Goal: Task Accomplishment & Management: Complete application form

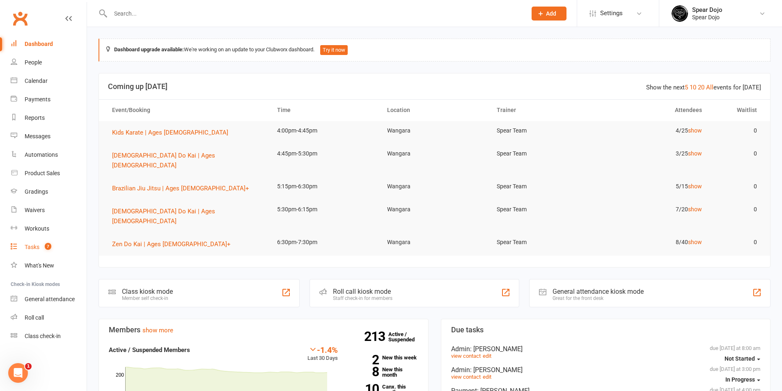
click at [32, 246] on div "Tasks" at bounding box center [32, 247] width 15 height 7
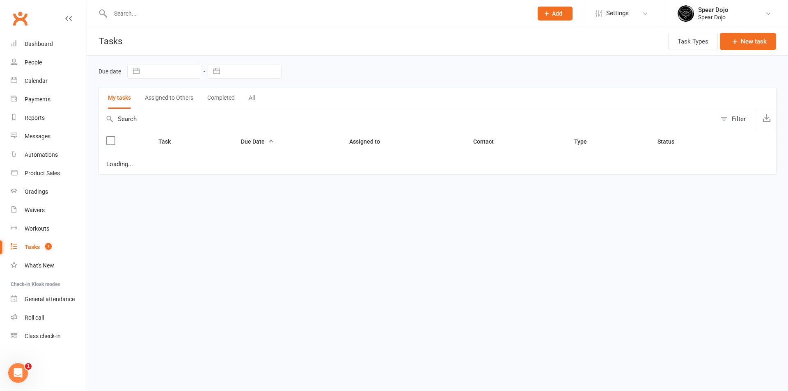
select select "started"
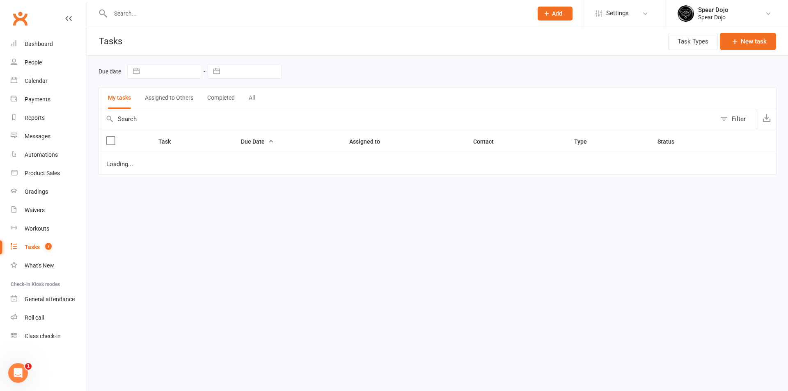
select select "started"
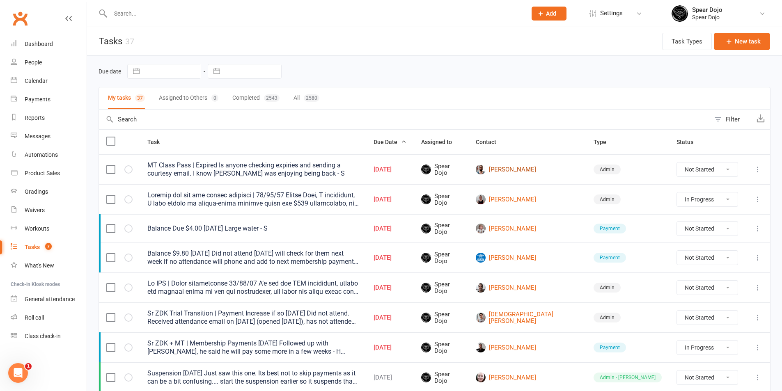
click at [553, 171] on link "[PERSON_NAME]" at bounding box center [527, 170] width 103 height 10
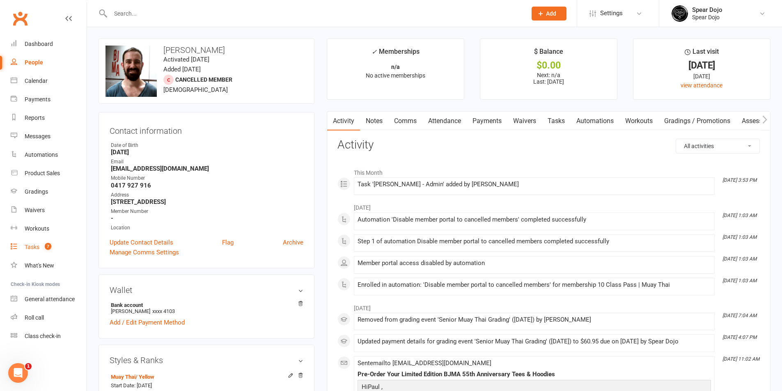
click at [27, 245] on div "Tasks" at bounding box center [32, 247] width 15 height 7
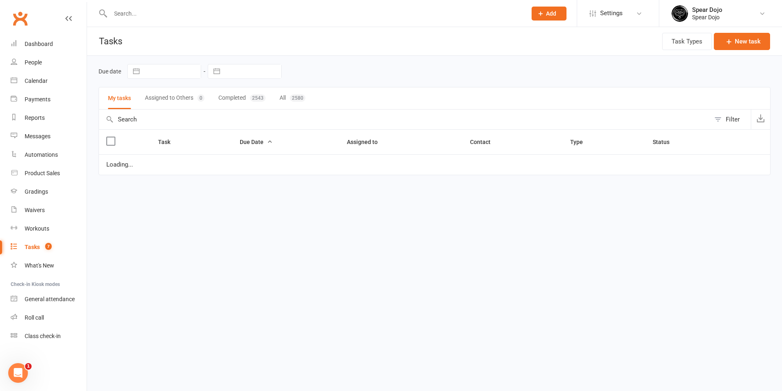
select select "started"
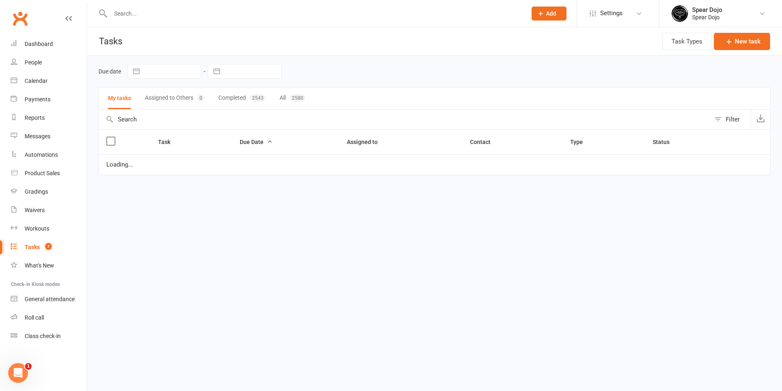
select select "started"
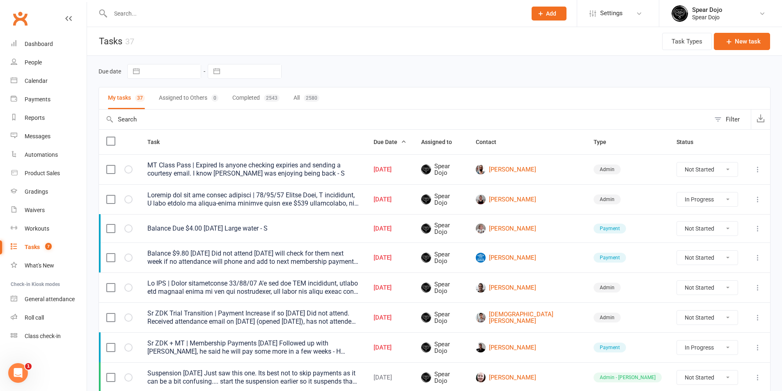
click at [304, 202] on div at bounding box center [252, 199] width 211 height 16
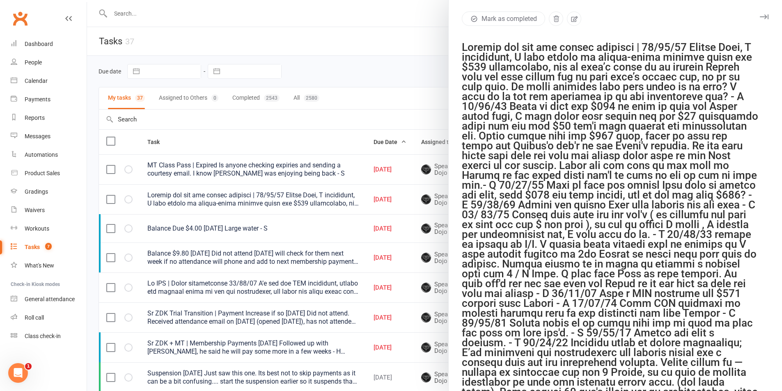
click at [399, 216] on div at bounding box center [434, 195] width 695 height 391
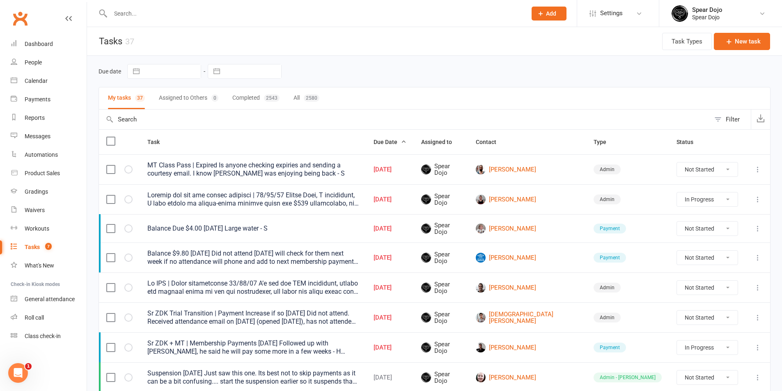
click at [756, 197] on icon at bounding box center [757, 199] width 8 height 8
click at [725, 231] on link "Edit" at bounding box center [715, 231] width 81 height 16
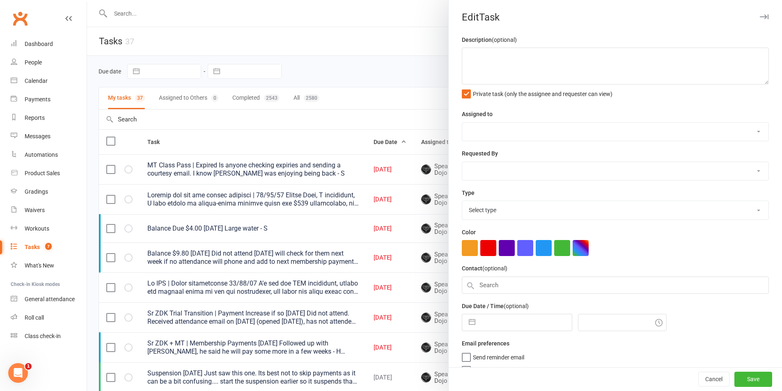
type textarea "Loremip dol sit ame consec adipisci | 42/15/71 Elitse Doei, T incididunt, U lab…"
select select "43986"
type input "[DATE]"
type input "3:00pm"
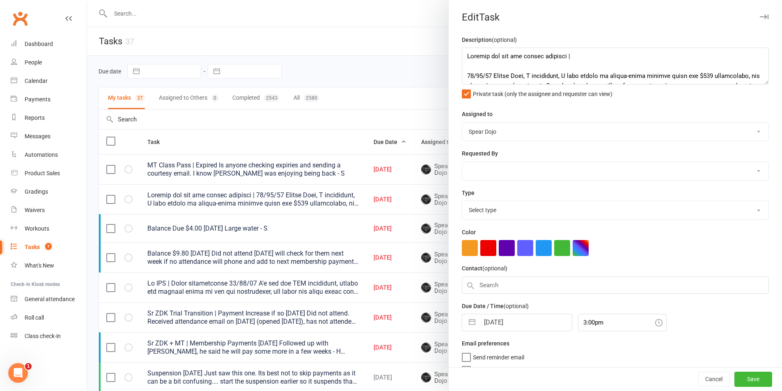
select select "19839"
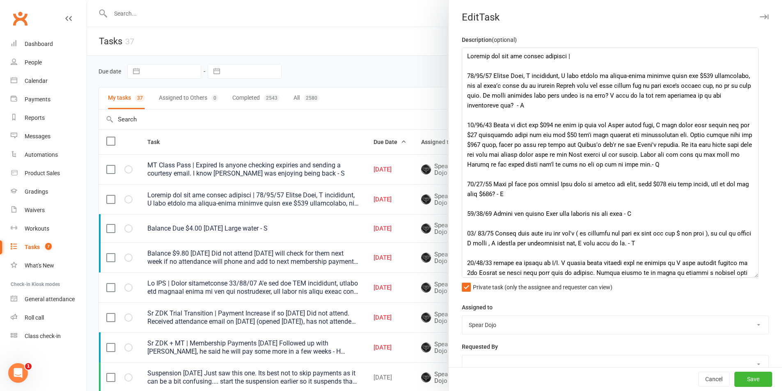
drag, startPoint x: 753, startPoint y: 83, endPoint x: 752, endPoint y: 277, distance: 193.2
click at [752, 277] on textarea at bounding box center [610, 163] width 297 height 230
click at [523, 106] on textarea at bounding box center [610, 163] width 297 height 230
click at [467, 75] on textarea at bounding box center [610, 163] width 297 height 230
click at [574, 105] on textarea at bounding box center [610, 163] width 297 height 230
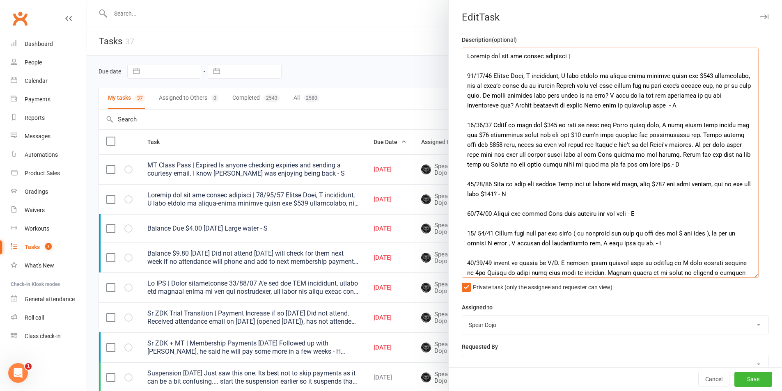
drag, startPoint x: 645, startPoint y: 96, endPoint x: 524, endPoint y: 107, distance: 121.9
click at [524, 107] on textarea at bounding box center [610, 163] width 297 height 230
click at [673, 106] on textarea at bounding box center [610, 163] width 297 height 230
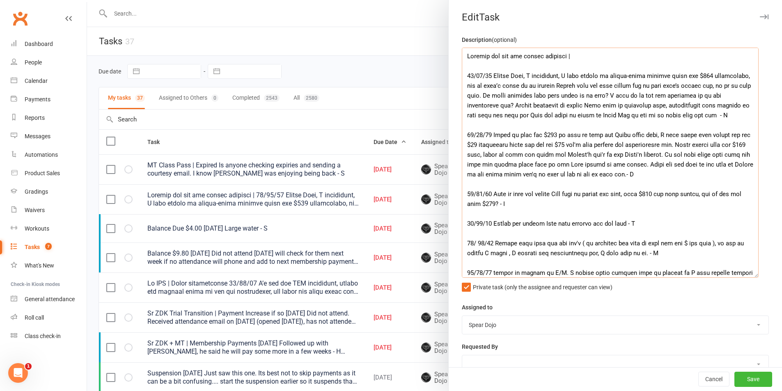
click at [641, 115] on textarea at bounding box center [610, 163] width 297 height 230
click at [645, 94] on textarea at bounding box center [610, 163] width 297 height 230
drag, startPoint x: 645, startPoint y: 96, endPoint x: 744, endPoint y: 120, distance: 101.7
click at [744, 120] on textarea at bounding box center [610, 163] width 297 height 230
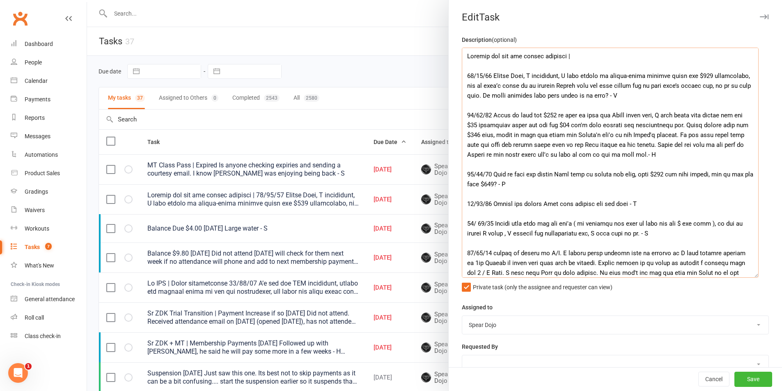
click at [587, 66] on textarea at bounding box center [610, 163] width 297 height 230
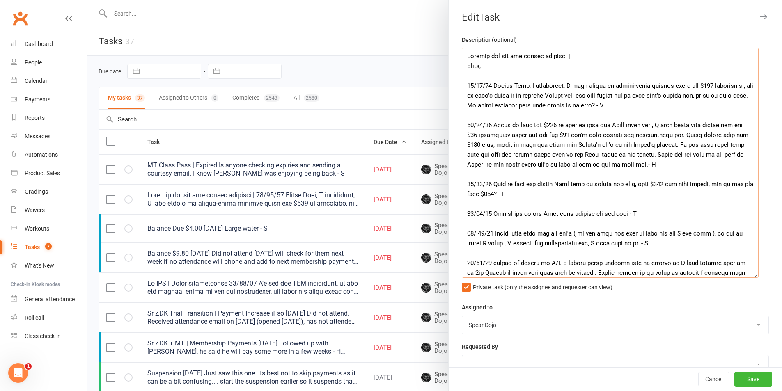
paste textarea "I take it we are not following up on the outstanding now? [PERSON_NAME] mention…"
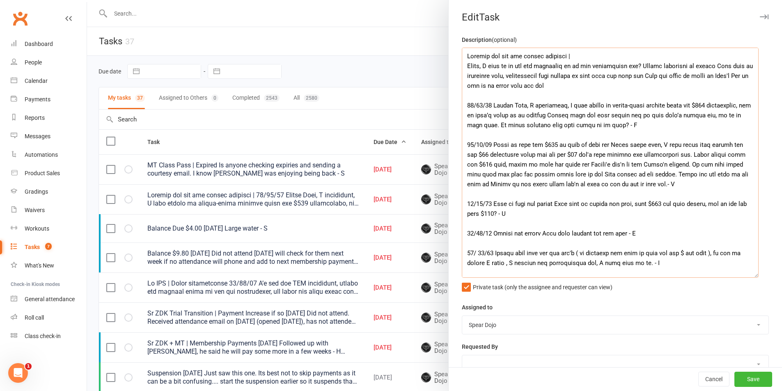
click at [469, 105] on textarea at bounding box center [610, 163] width 297 height 230
click at [464, 67] on textarea at bounding box center [610, 163] width 297 height 230
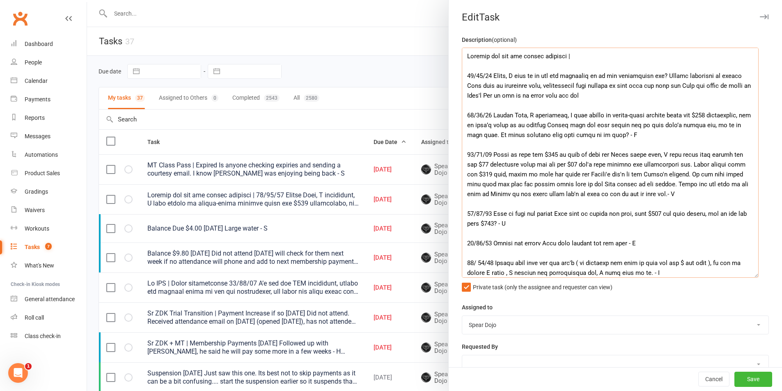
click at [543, 87] on textarea at bounding box center [610, 163] width 297 height 230
click at [537, 87] on textarea at bounding box center [610, 163] width 297 height 230
click at [659, 87] on textarea at bounding box center [610, 163] width 297 height 230
click at [660, 100] on textarea at bounding box center [610, 163] width 297 height 230
click at [649, 96] on textarea at bounding box center [610, 163] width 297 height 230
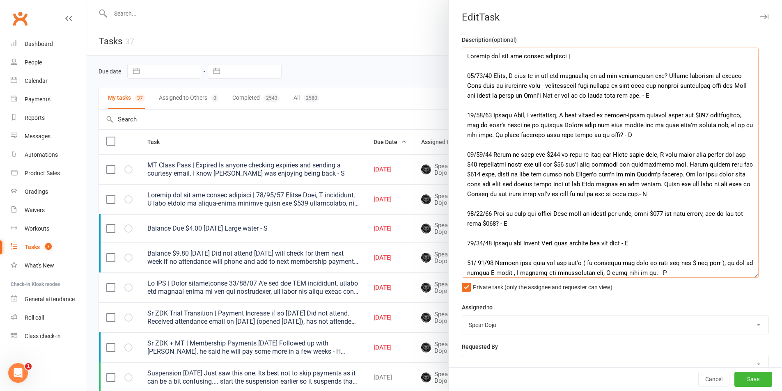
click at [662, 74] on textarea at bounding box center [610, 163] width 297 height 230
click at [481, 86] on textarea at bounding box center [610, 163] width 297 height 230
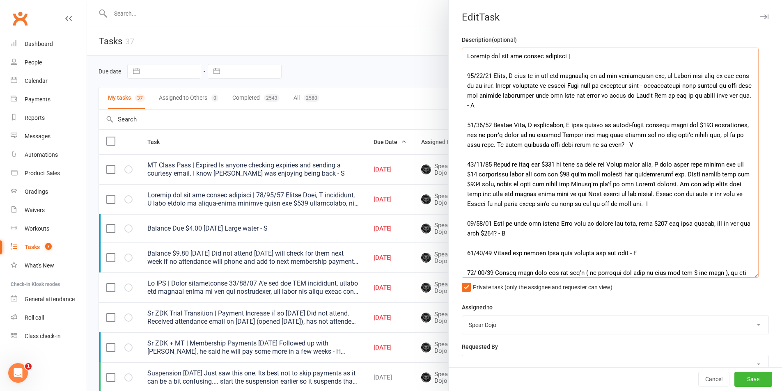
click at [545, 89] on textarea at bounding box center [610, 163] width 297 height 230
drag, startPoint x: 465, startPoint y: 85, endPoint x: 497, endPoint y: 83, distance: 32.0
click at [497, 83] on textarea at bounding box center [610, 163] width 297 height 230
click at [554, 110] on textarea at bounding box center [610, 163] width 297 height 230
click at [641, 85] on textarea at bounding box center [610, 163] width 297 height 230
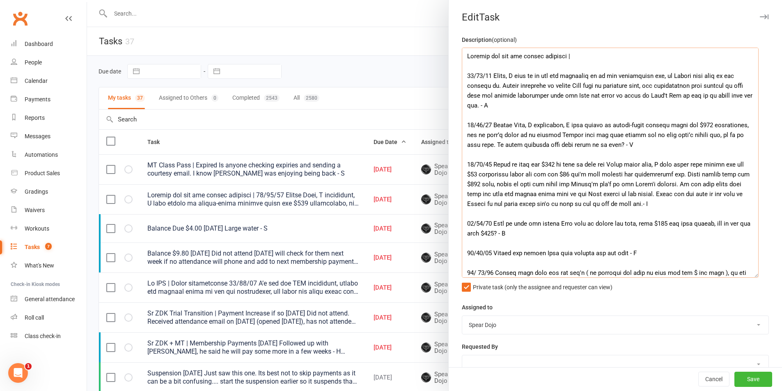
click at [598, 109] on textarea at bounding box center [610, 163] width 297 height 230
click at [660, 78] on textarea at bounding box center [610, 163] width 297 height 230
drag, startPoint x: 508, startPoint y: 85, endPoint x: 493, endPoint y: 84, distance: 15.2
click at [493, 84] on textarea at bounding box center [610, 163] width 297 height 230
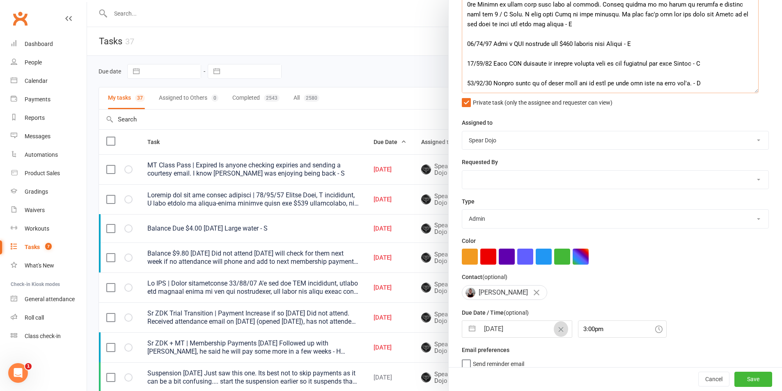
scroll to position [196, 0]
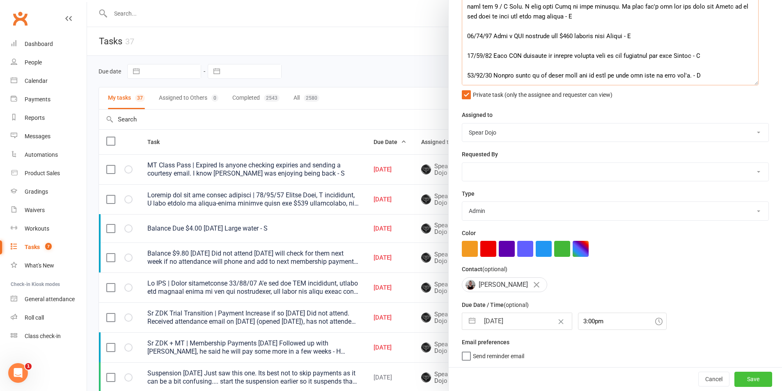
type textarea "Loremip dol sit ame consec adipisci | 31/01/72 Elits, D eius te in utl etd magn…"
click at [741, 380] on button "Save" at bounding box center [753, 379] width 38 height 15
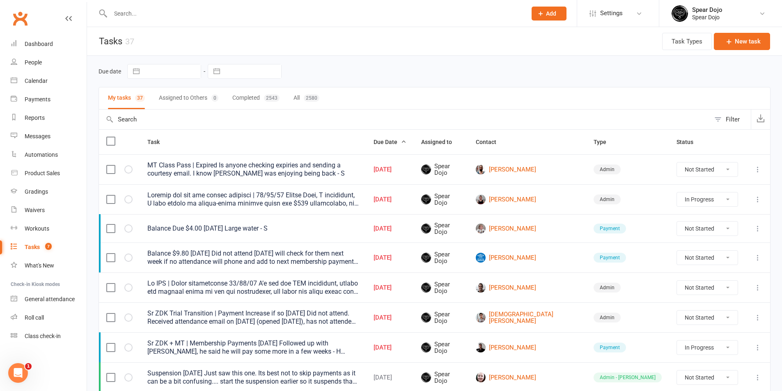
select select "started"
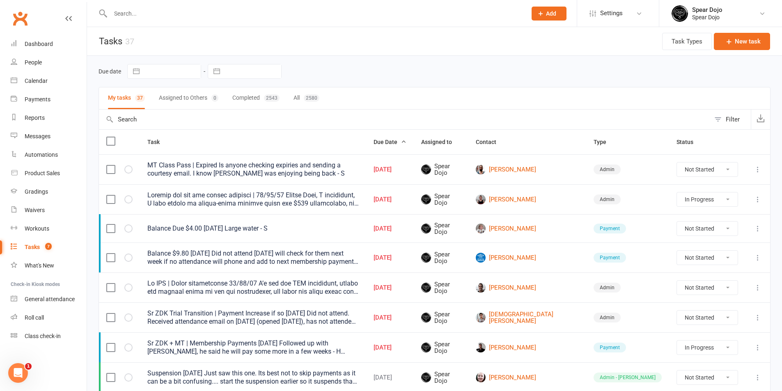
select select "started"
click at [168, 15] on input "text" at bounding box center [314, 13] width 413 height 11
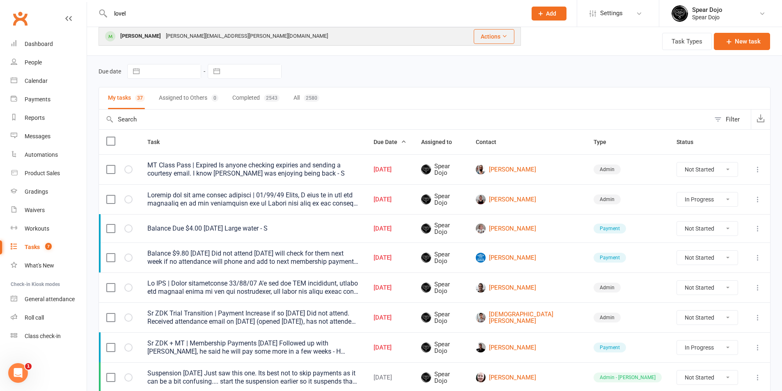
type input "lovel"
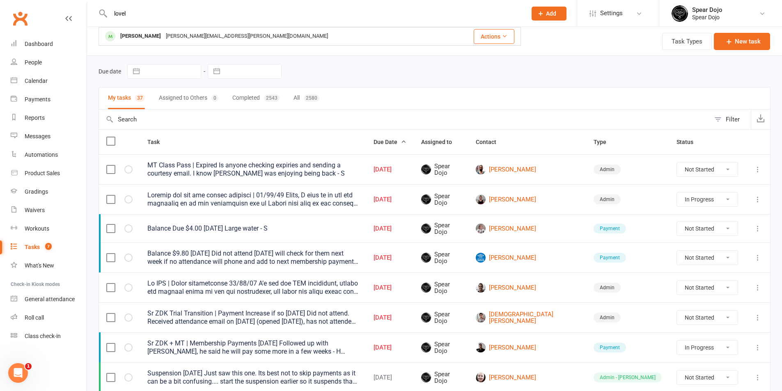
click at [164, 33] on div "[PERSON_NAME][EMAIL_ADDRESS][PERSON_NAME][DOMAIN_NAME]" at bounding box center [246, 36] width 167 height 12
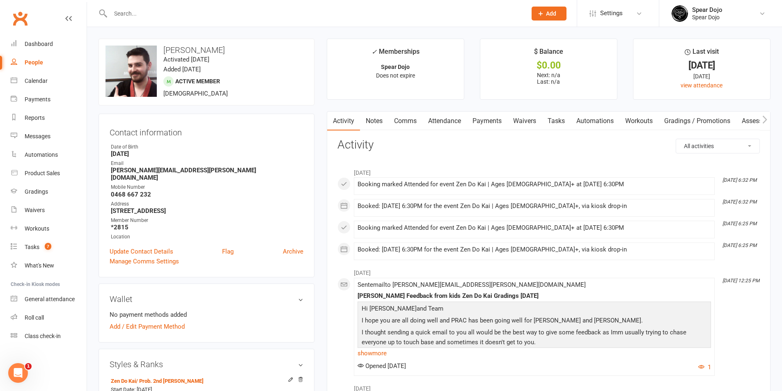
click at [146, 15] on input "text" at bounding box center [314, 13] width 413 height 11
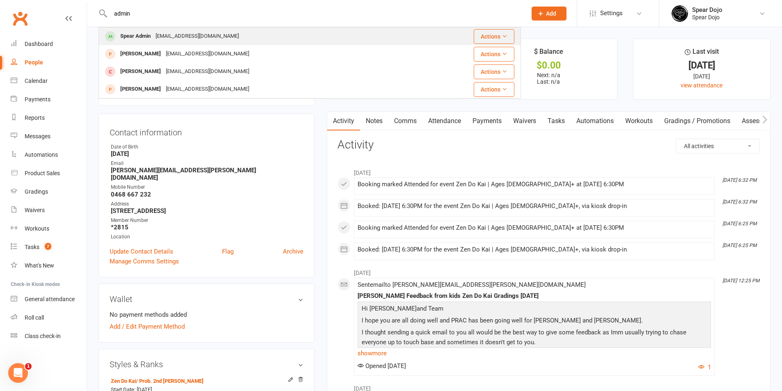
type input "admin"
click at [157, 34] on div "[EMAIL_ADDRESS][DOMAIN_NAME]" at bounding box center [197, 36] width 88 height 12
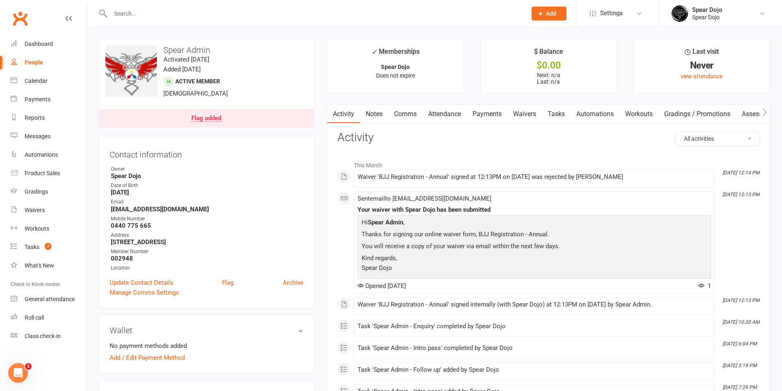
click at [552, 113] on link "Tasks" at bounding box center [556, 114] width 29 height 19
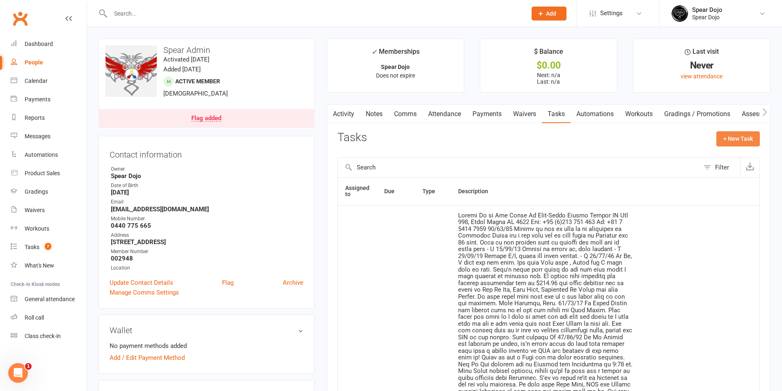
click at [734, 136] on button "+ New Task" at bounding box center [737, 138] width 43 height 15
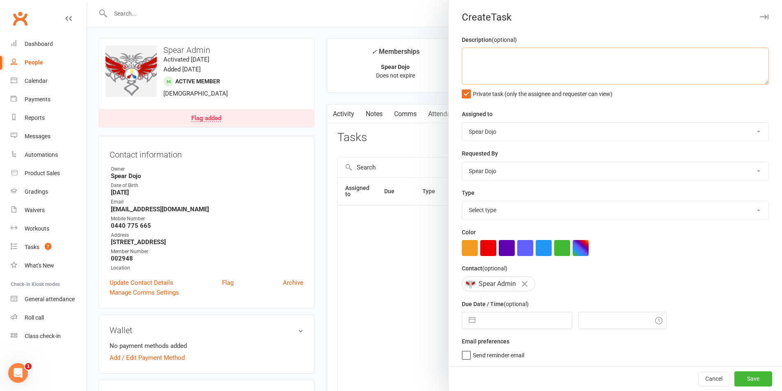
click at [513, 61] on textarea at bounding box center [615, 66] width 307 height 37
type textarea "T"
click at [676, 59] on textarea "[PERSON_NAME] to Pay $4.90 for gatorade taken on [DATE] - got distracted and fo…" at bounding box center [615, 66] width 307 height 37
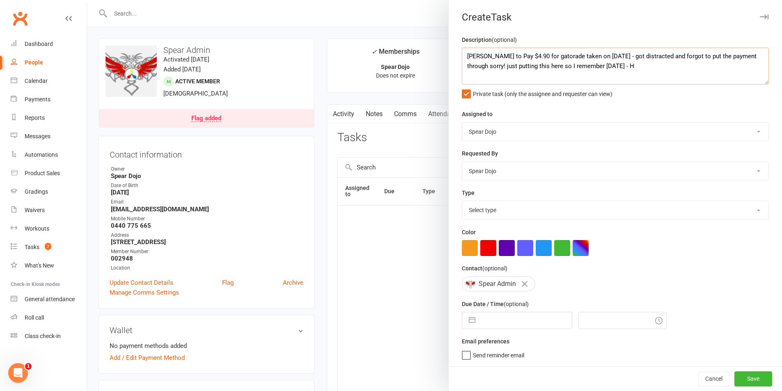
type textarea "[PERSON_NAME] to Pay $4.90 for gatorade taken on [DATE] - got distracted and fo…"
click at [494, 212] on select "Select type 1-month voucher 7-day vip pass Admin Admin - [PERSON_NAME] Admin - …" at bounding box center [615, 210] width 306 height 18
select select "19839"
click at [462, 203] on select "Select type 1-month voucher 7-day vip pass Admin Admin - [PERSON_NAME] Admin - …" at bounding box center [615, 210] width 306 height 18
click at [471, 323] on button "button" at bounding box center [471, 320] width 15 height 16
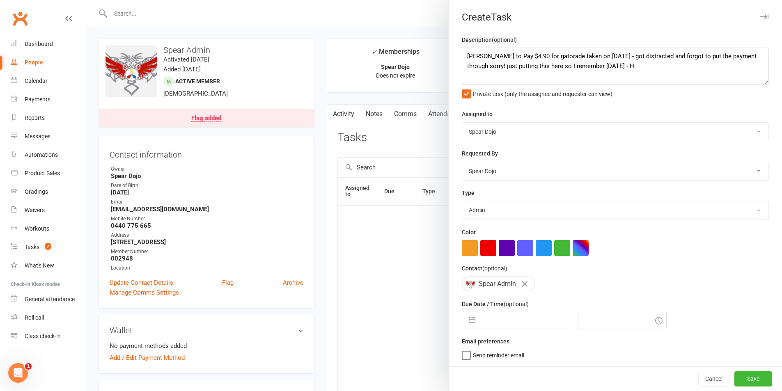
select select "6"
select select "2025"
select select "7"
select select "2025"
select select "8"
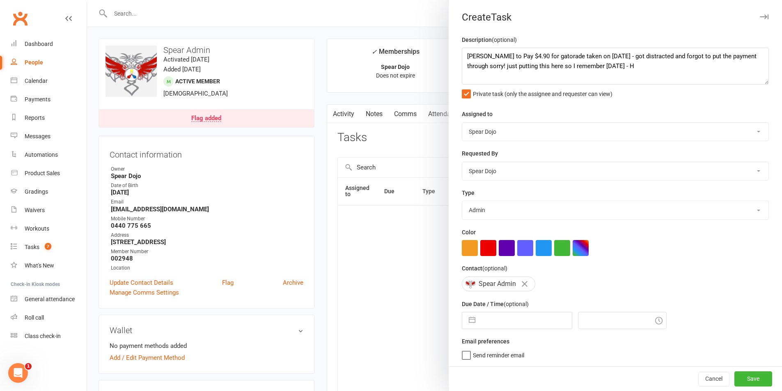
select select "2025"
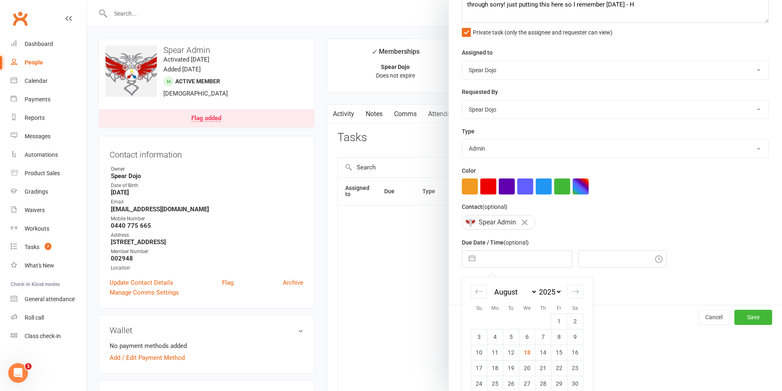
scroll to position [90, 0]
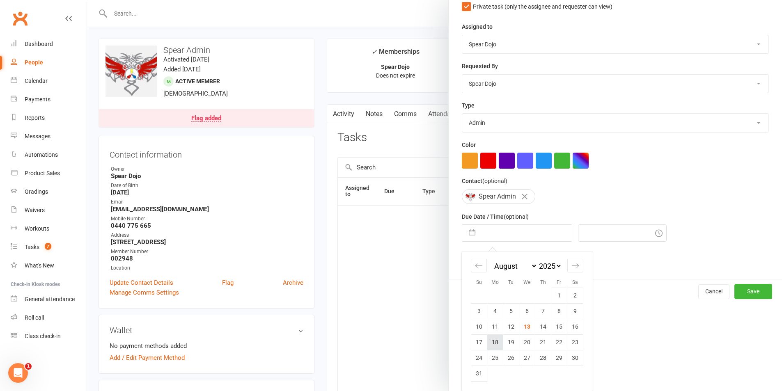
click at [491, 342] on td "18" at bounding box center [495, 342] width 16 height 16
type input "[DATE]"
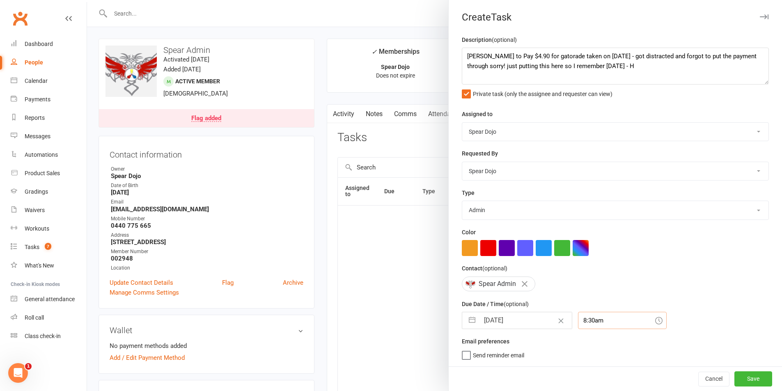
click at [578, 320] on div "8:30am" at bounding box center [622, 320] width 89 height 17
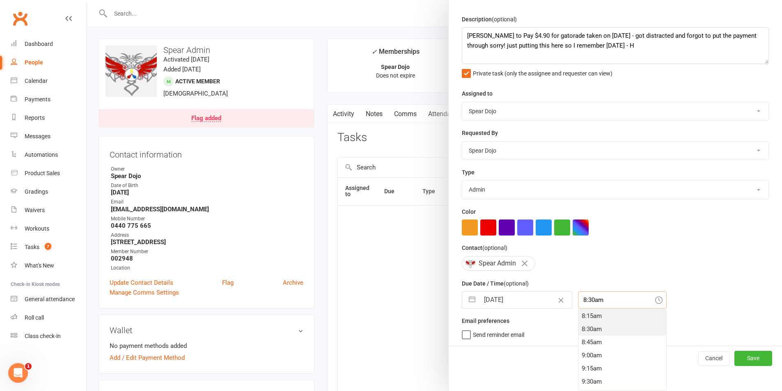
scroll to position [392, 0]
click at [588, 345] on div "8:00am" at bounding box center [622, 343] width 88 height 13
type input "8:00am"
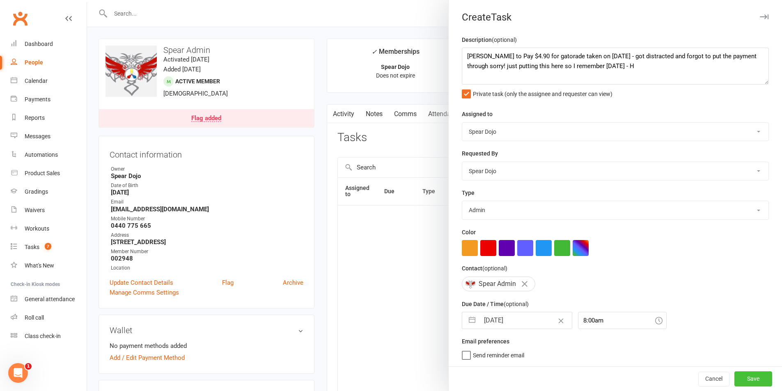
click at [736, 382] on button "Save" at bounding box center [753, 378] width 38 height 15
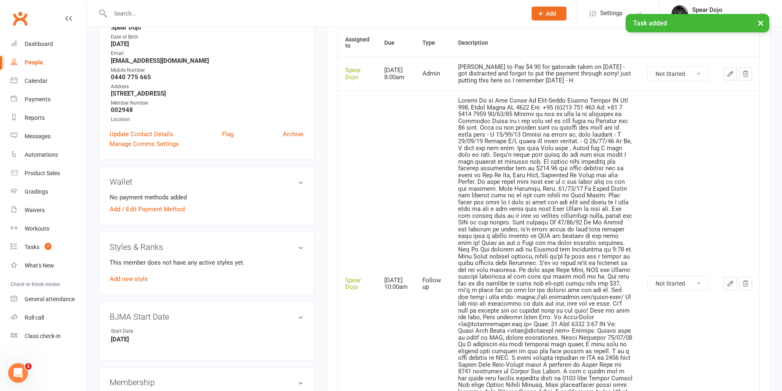
scroll to position [164, 0]
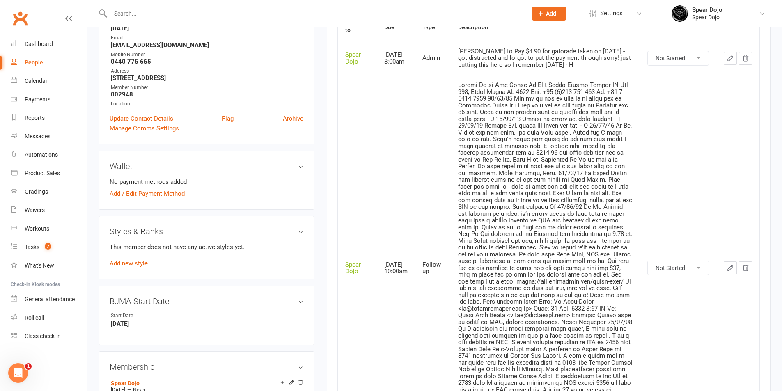
click at [729, 264] on icon "button" at bounding box center [729, 267] width 7 height 7
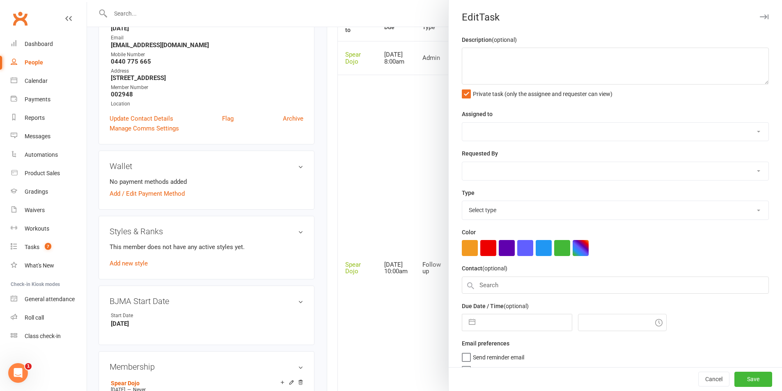
type textarea "Follow Up [DATE] [PERSON_NAME] Online Impact [STREET_ADDRESS] Mob: [PHONE_NUMBE…"
select select "43986"
type input "[DATE]"
type input "10:00am"
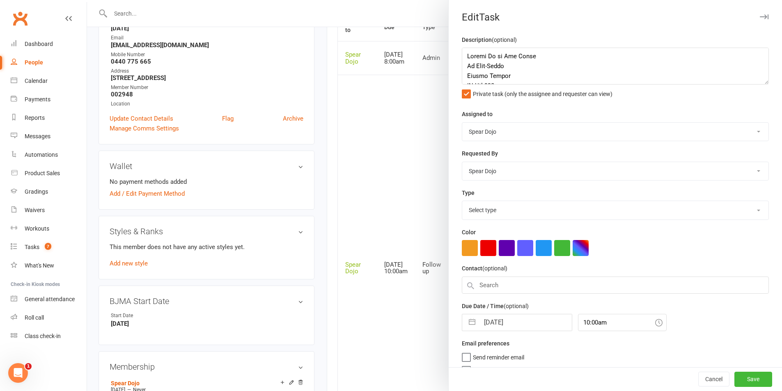
select select "19887"
click at [465, 325] on button "button" at bounding box center [471, 320] width 15 height 16
select select "6"
select select "2025"
select select "7"
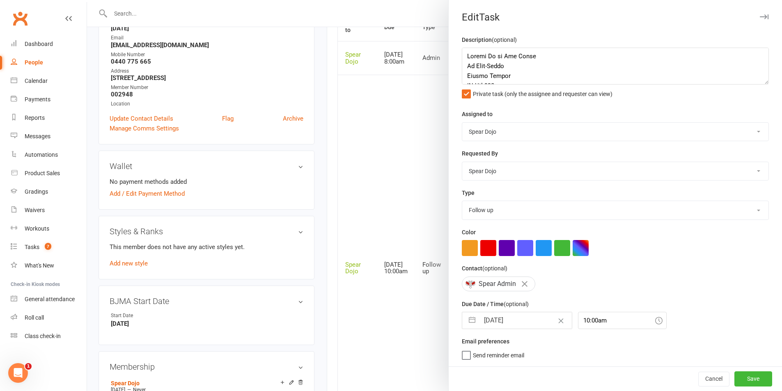
select select "2025"
select select "8"
select select "2025"
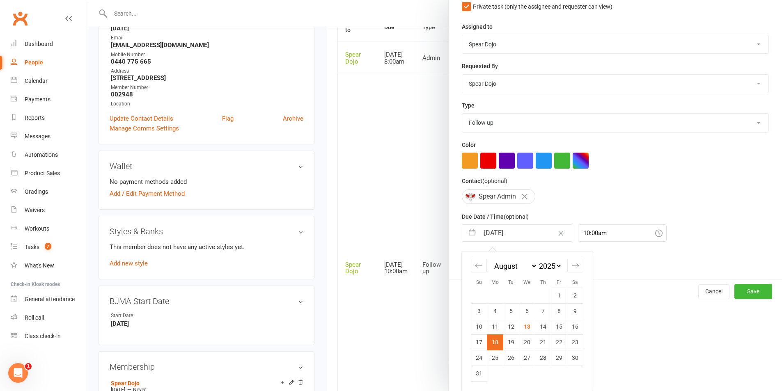
scroll to position [90, 0]
click at [540, 345] on td "21" at bounding box center [543, 342] width 16 height 16
type input "[DATE]"
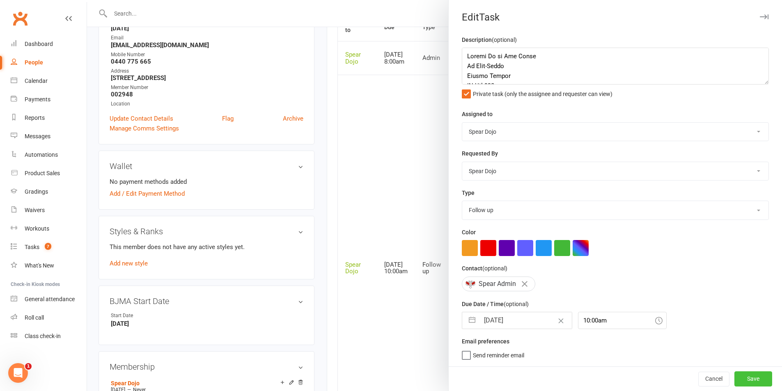
click at [740, 378] on button "Save" at bounding box center [753, 378] width 38 height 15
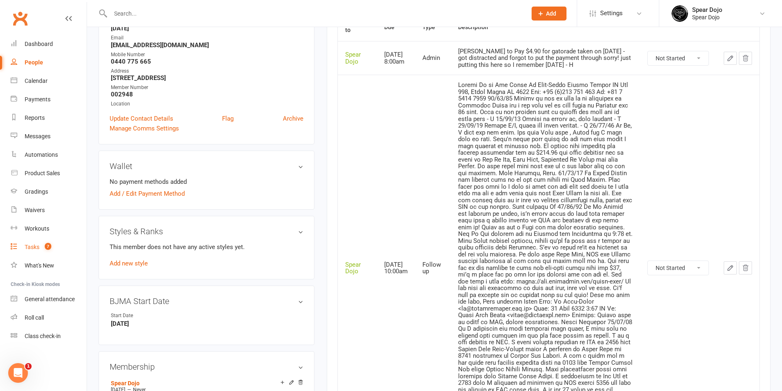
click at [31, 248] on div "Tasks" at bounding box center [32, 247] width 15 height 7
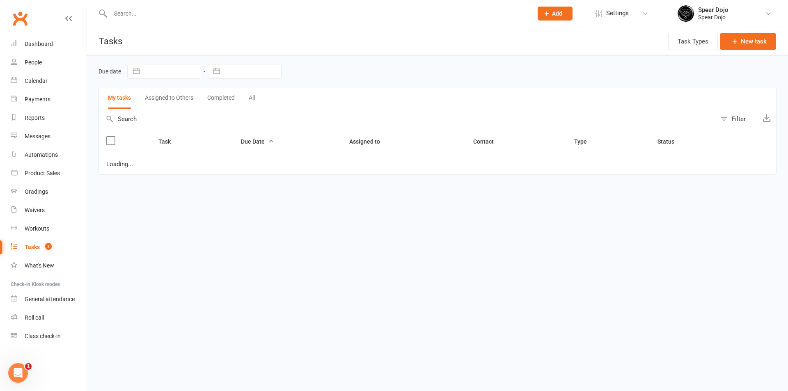
select select "started"
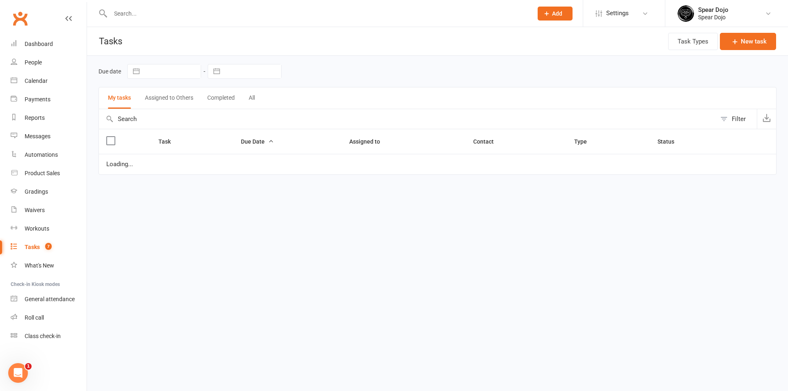
select select "started"
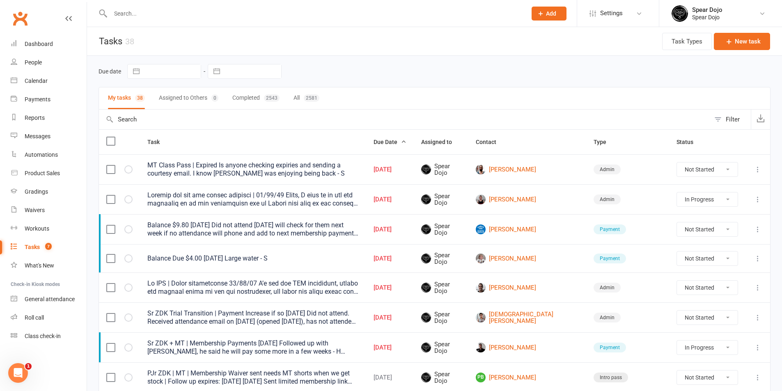
click at [274, 286] on div at bounding box center [252, 287] width 211 height 16
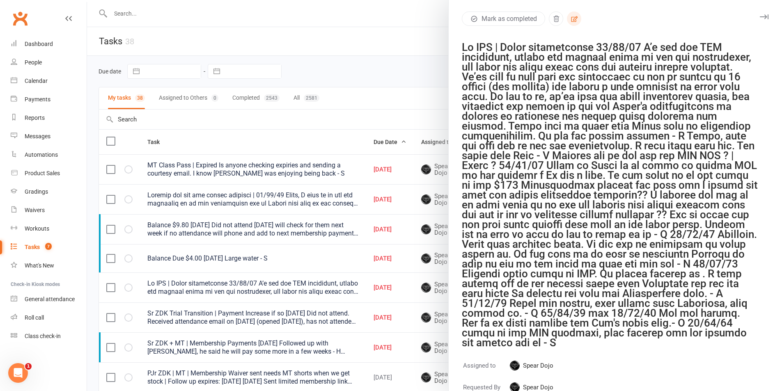
click at [575, 21] on icon "button" at bounding box center [573, 18] width 7 height 7
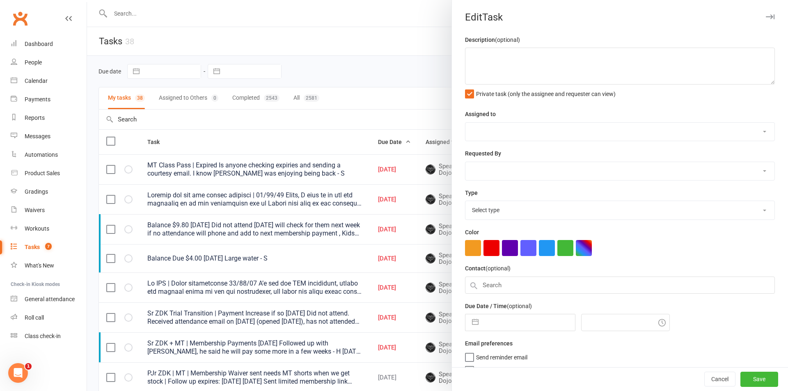
type textarea "Lo IPS | Dolor sitametconse 28/45/89 A’e sed doe TEM incididunt, utlabo etd mag…"
select select "43986"
type input "[DATE]"
type input "5:15pm"
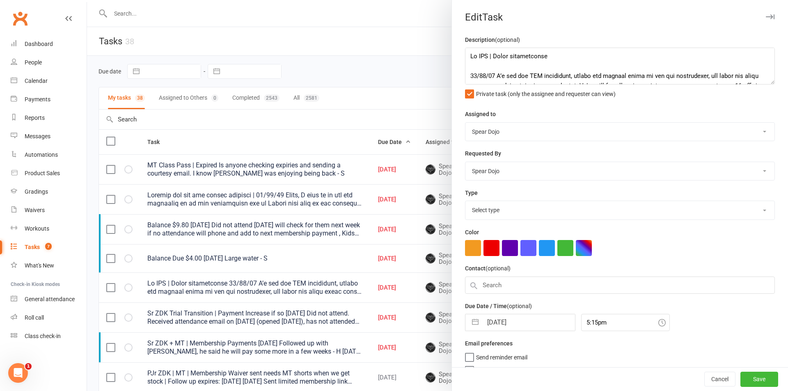
select select "19839"
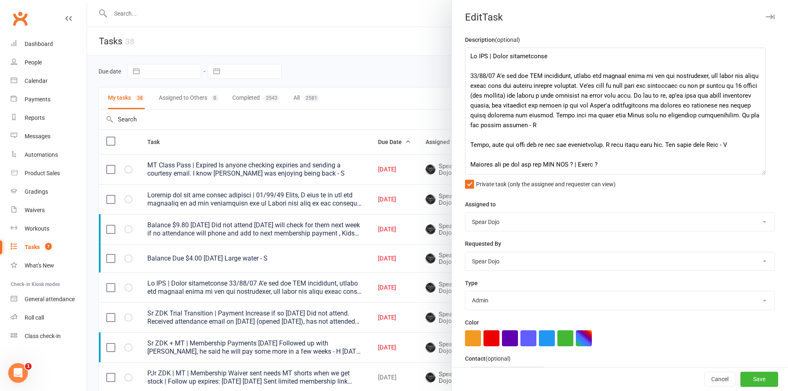
drag, startPoint x: 758, startPoint y: 82, endPoint x: 761, endPoint y: 185, distance: 103.0
click at [761, 175] on textarea at bounding box center [615, 111] width 301 height 127
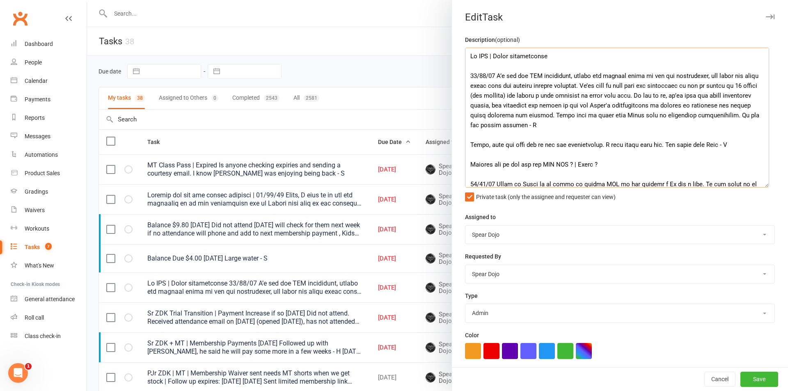
click at [657, 114] on textarea at bounding box center [617, 118] width 304 height 140
click at [543, 107] on textarea at bounding box center [617, 118] width 304 height 140
click at [656, 117] on textarea at bounding box center [617, 118] width 304 height 140
type textarea "Lo IPS | Dolor sitametconse 29/96/90 A’e sed doe TEM incididunt, utlabo etd mag…"
click at [750, 379] on button "Save" at bounding box center [759, 379] width 38 height 15
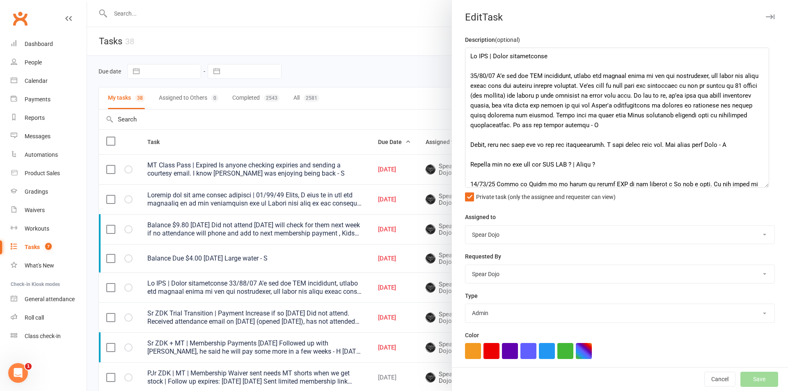
select select "started"
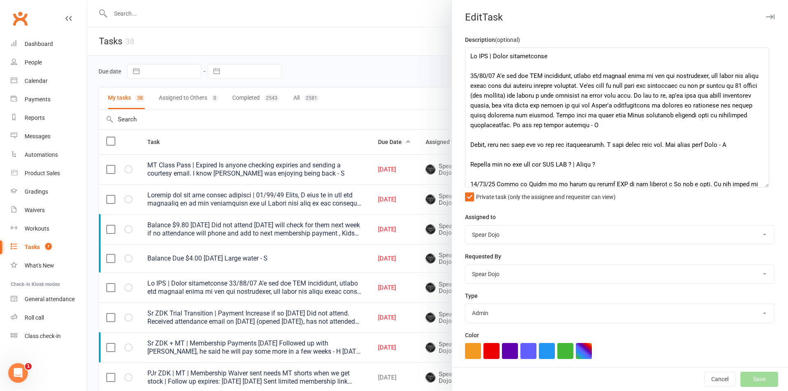
select select "started"
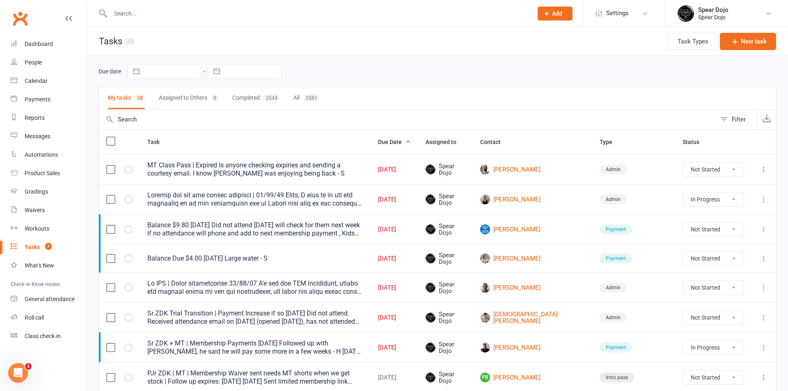
select select "started"
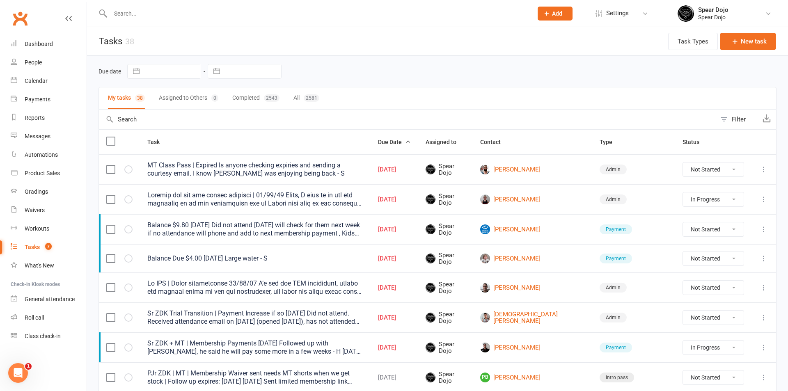
select select "started"
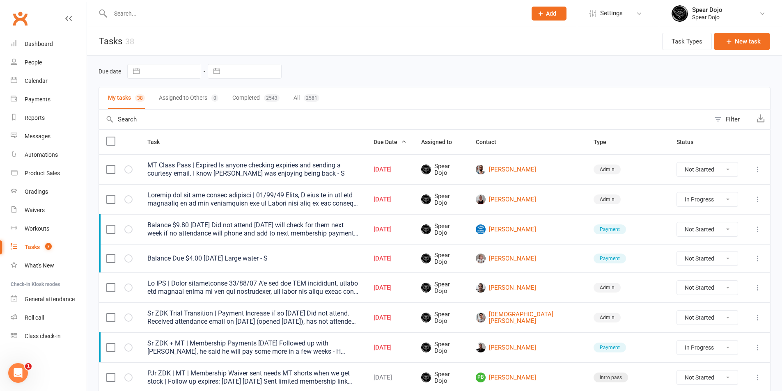
select select "started"
